Goal: Task Accomplishment & Management: Manage account settings

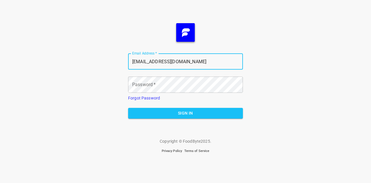
type input "[EMAIL_ADDRESS][DOMAIN_NAME]"
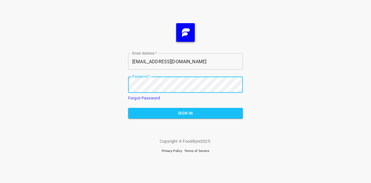
click at [128, 108] on button "Sign In" at bounding box center [185, 113] width 115 height 11
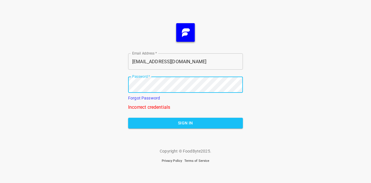
click at [140, 99] on link "Forgot Password" at bounding box center [144, 98] width 32 height 5
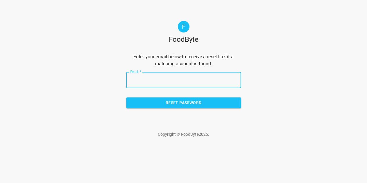
click at [170, 75] on input "Email   *" at bounding box center [183, 80] width 115 height 16
type input "[EMAIL_ADDRESS][DOMAIN_NAME]"
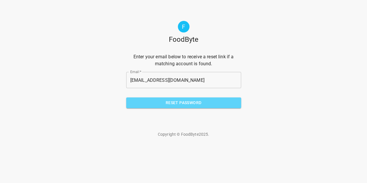
click at [169, 101] on span "Reset Password" at bounding box center [184, 102] width 106 height 7
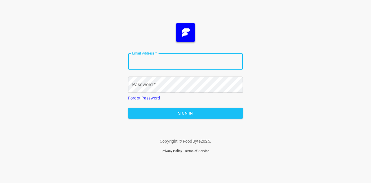
click at [147, 62] on input "Email Address   *" at bounding box center [185, 61] width 115 height 16
type input "[EMAIL_ADDRESS][DOMAIN_NAME]"
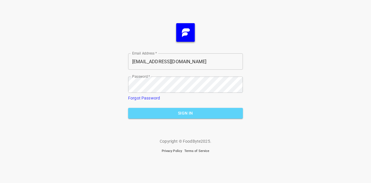
click at [177, 112] on span "Sign In" at bounding box center [186, 113] width 106 height 7
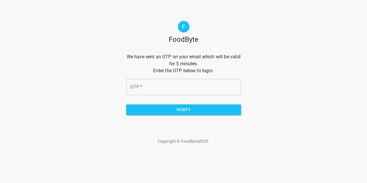
click at [157, 84] on input "OTP   *" at bounding box center [183, 87] width 115 height 16
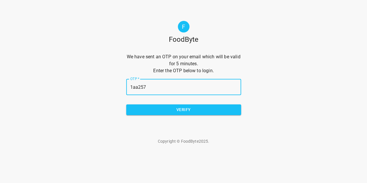
type input "1aa257"
click at [171, 111] on span "Verify" at bounding box center [184, 109] width 106 height 7
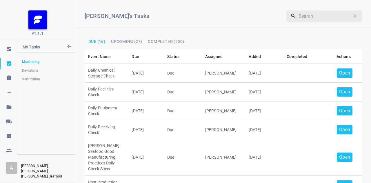
click at [9, 152] on icon at bounding box center [8, 150] width 5 height 3
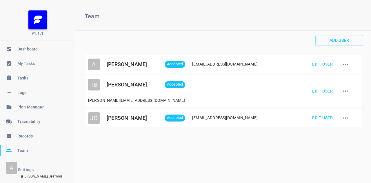
click at [26, 169] on span "Settings" at bounding box center [46, 170] width 57 height 6
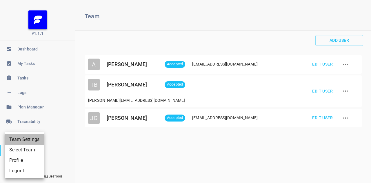
click at [26, 138] on li "Team Settings" at bounding box center [24, 139] width 39 height 10
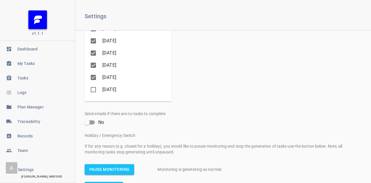
scroll to position [109, 0]
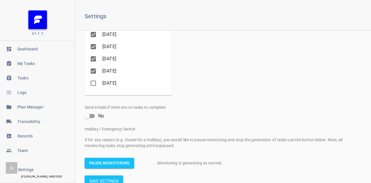
click at [108, 162] on span "Pause Monitoring" at bounding box center [109, 163] width 40 height 7
